Goal: Information Seeking & Learning: Learn about a topic

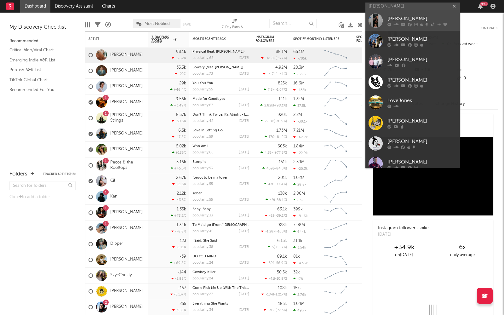
type input "[PERSON_NAME]"
click at [405, 17] on div "[PERSON_NAME]" at bounding box center [421, 19] width 69 height 8
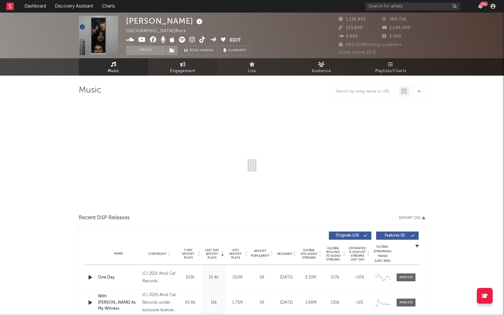
select select "6m"
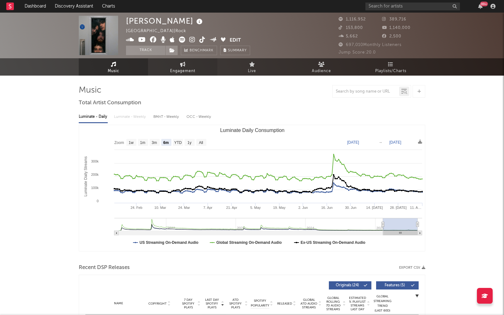
click at [197, 72] on link "Engagement" at bounding box center [182, 66] width 69 height 17
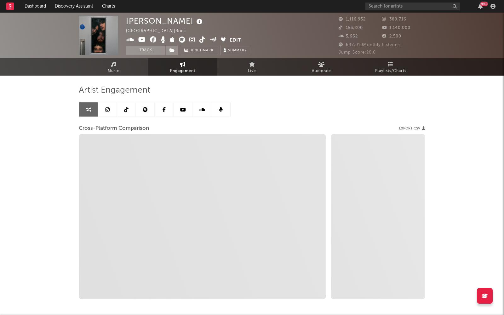
select select "1w"
click at [107, 106] on link at bounding box center [107, 109] width 19 height 14
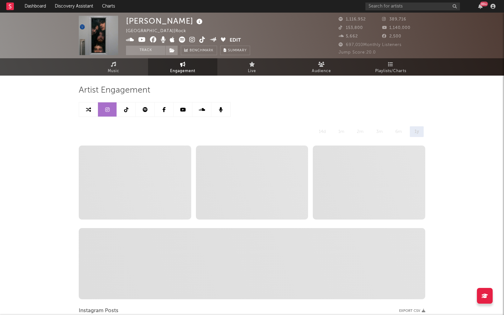
select select "6m"
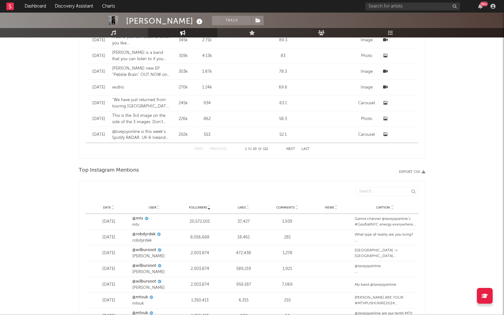
scroll to position [622, 0]
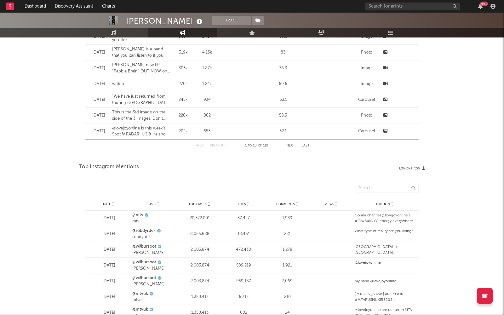
click at [107, 203] on span "Date" at bounding box center [107, 204] width 8 height 4
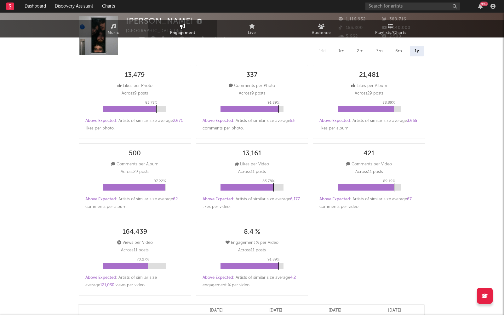
scroll to position [0, 0]
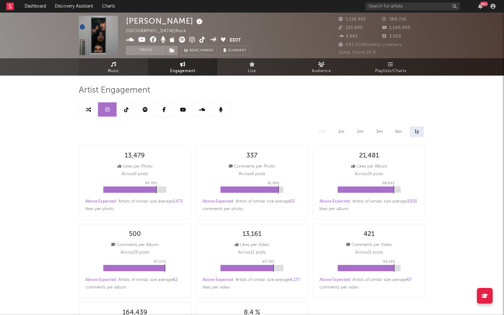
click at [130, 66] on link "Music" at bounding box center [113, 66] width 69 height 17
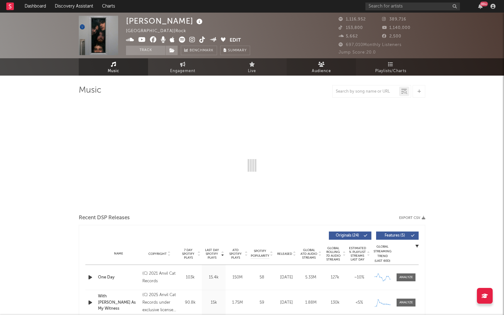
select select "6m"
